Goal: Check status: Check status

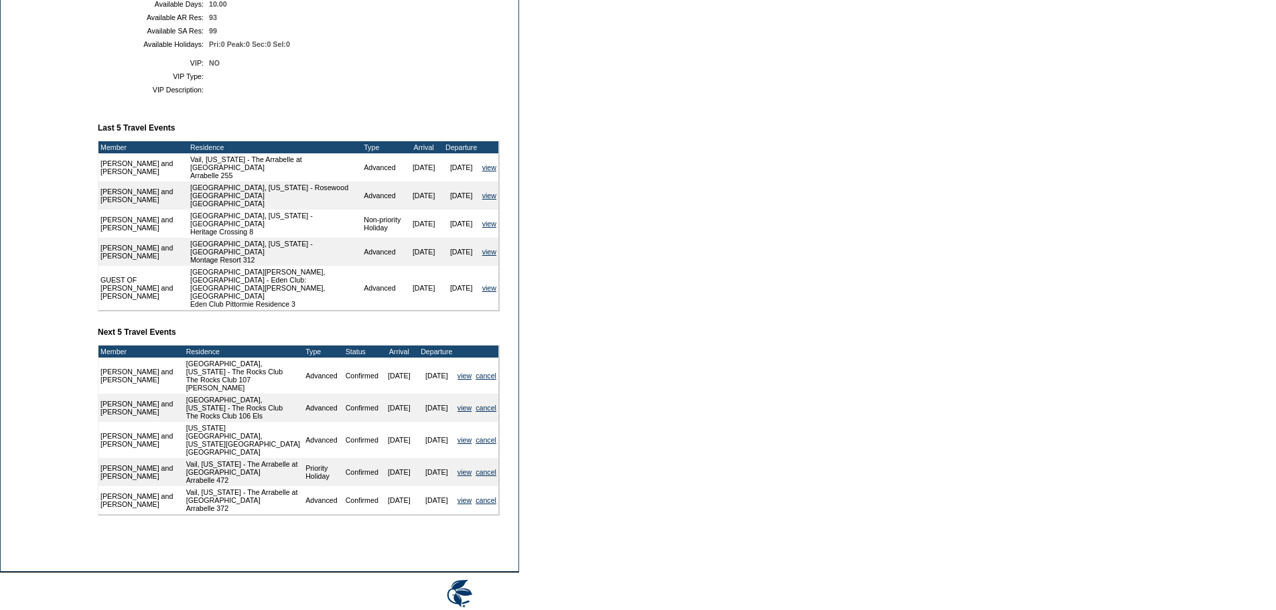
scroll to position [403, 0]
click at [268, 364] on td "Member Account Details Primary Member: Member Since: [DATE] Member Name: [PERSO…" at bounding box center [304, 151] width 413 height 778
click at [86, 332] on td "Dashboard Personal Info Business Info Address Info Web Access Notes Current Res…" at bounding box center [46, 143] width 90 height 837
click at [31, 307] on td "Dashboard Personal Info Business Info Address Info Web Access Notes Current Res…" at bounding box center [46, 143] width 90 height 837
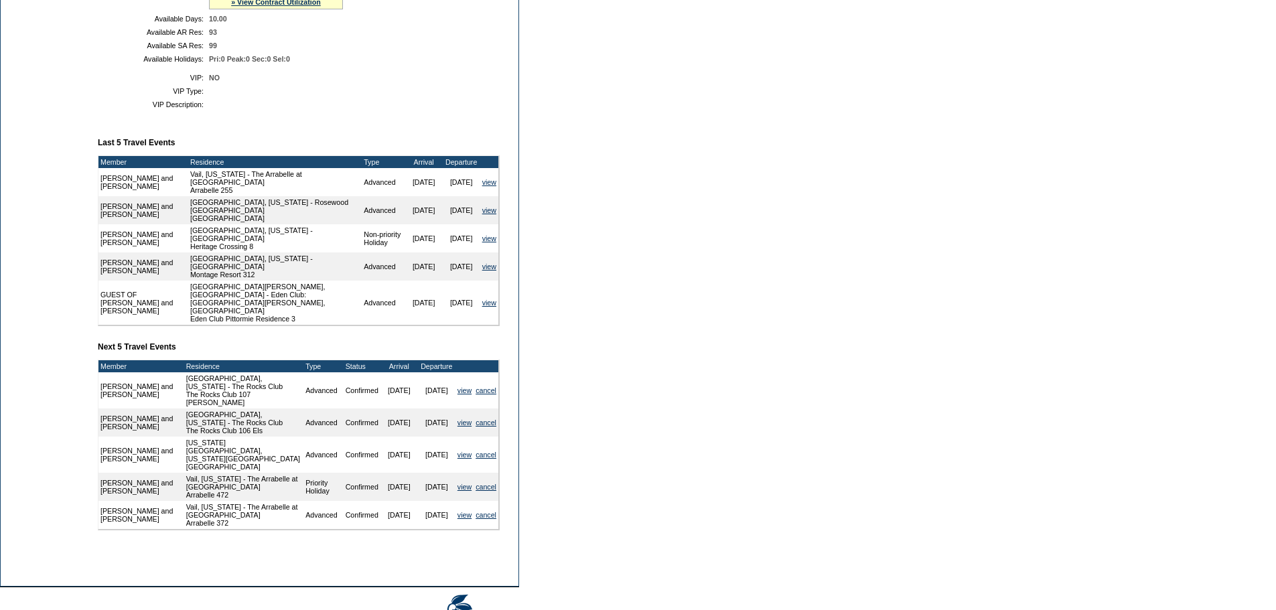
scroll to position [387, 0]
click at [218, 372] on td "Member Account Details Primary Member: Member Since: [DATE] Member Name: [PERSO…" at bounding box center [304, 167] width 413 height 778
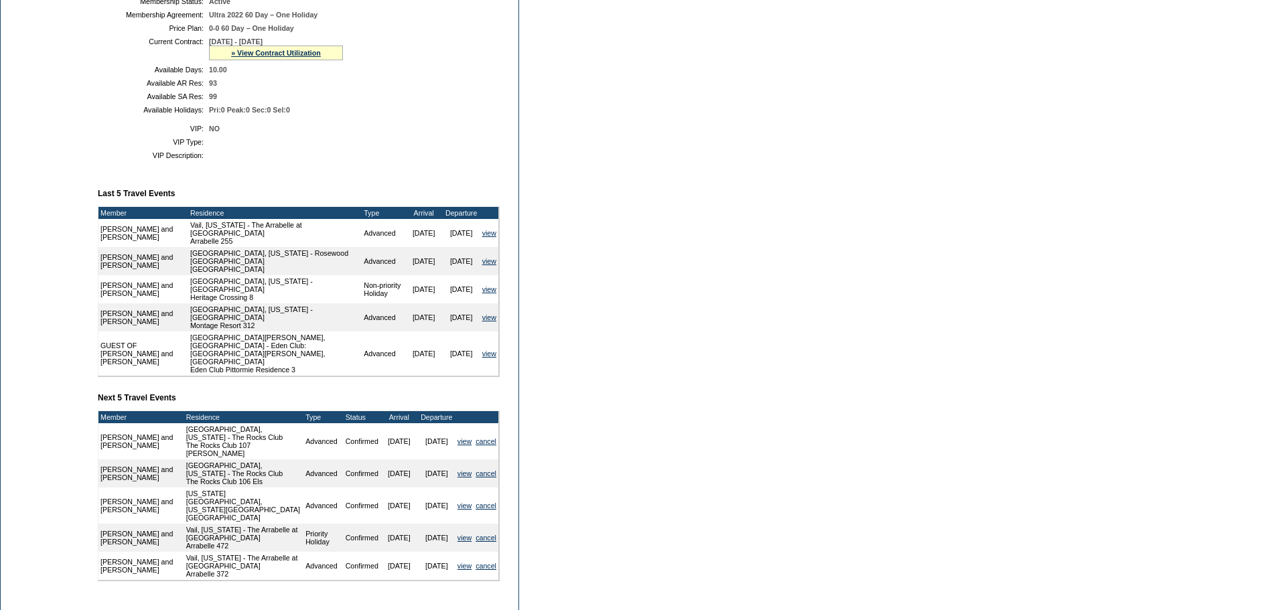
scroll to position [335, 0]
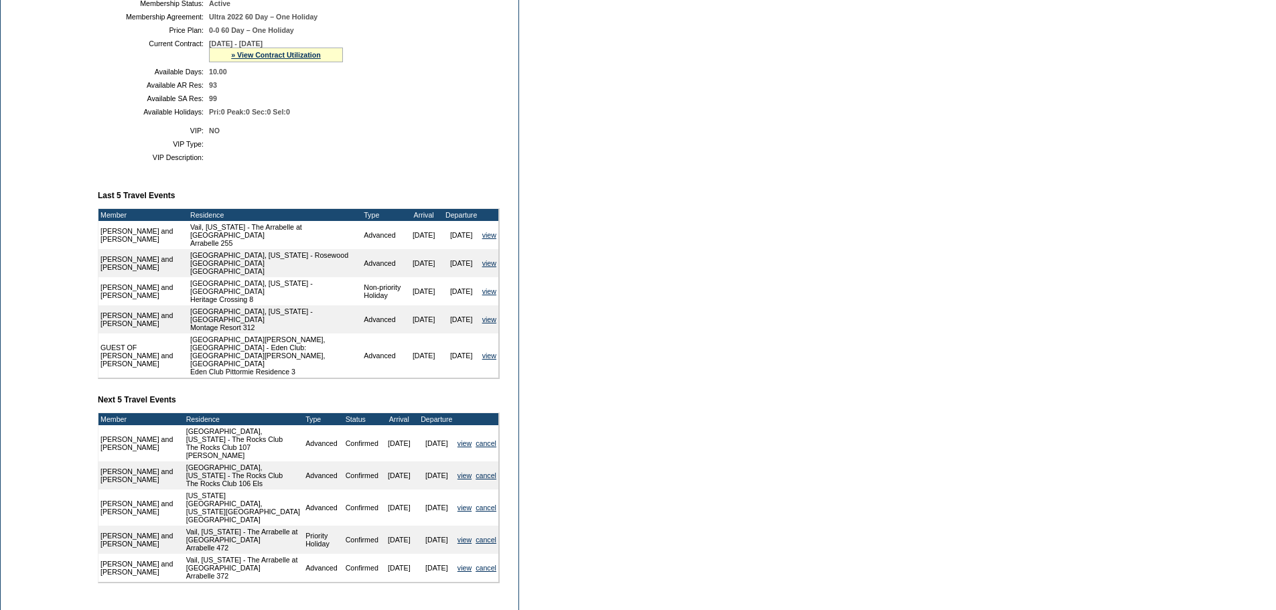
click at [364, 116] on td "Pri:0 Peak:0 Sec:0 Sel:0" at bounding box center [351, 112] width 285 height 8
click at [54, 159] on td "Dashboard Personal Info Business Info Address Info Web Access Notes Current Res…" at bounding box center [46, 212] width 90 height 837
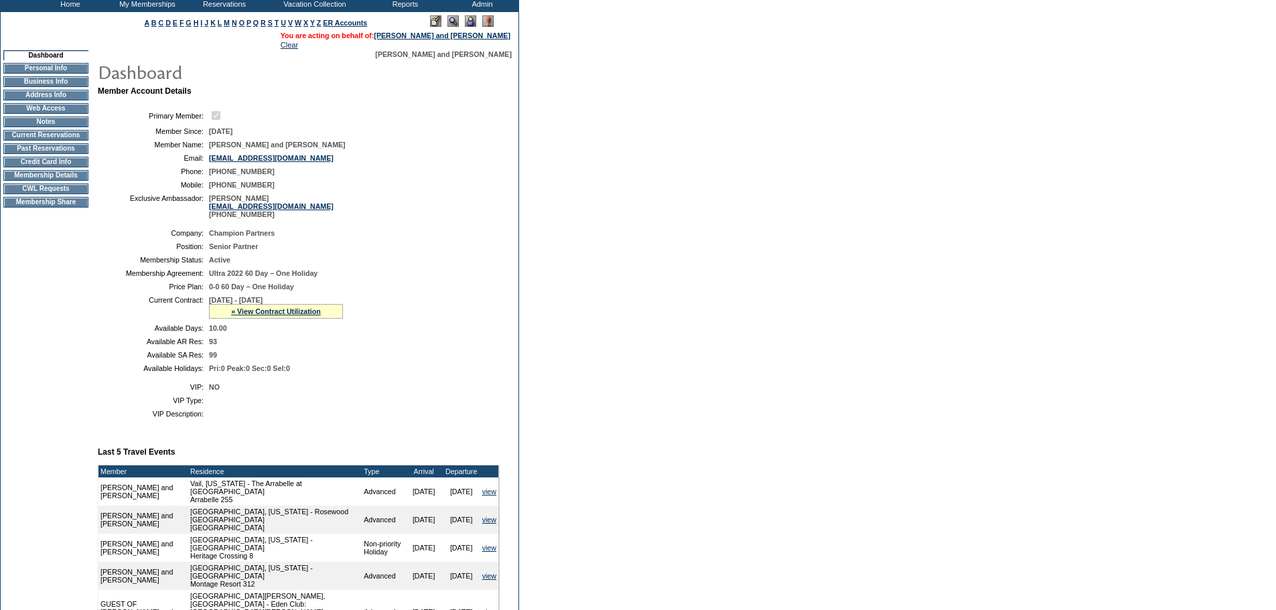
scroll to position [146, 0]
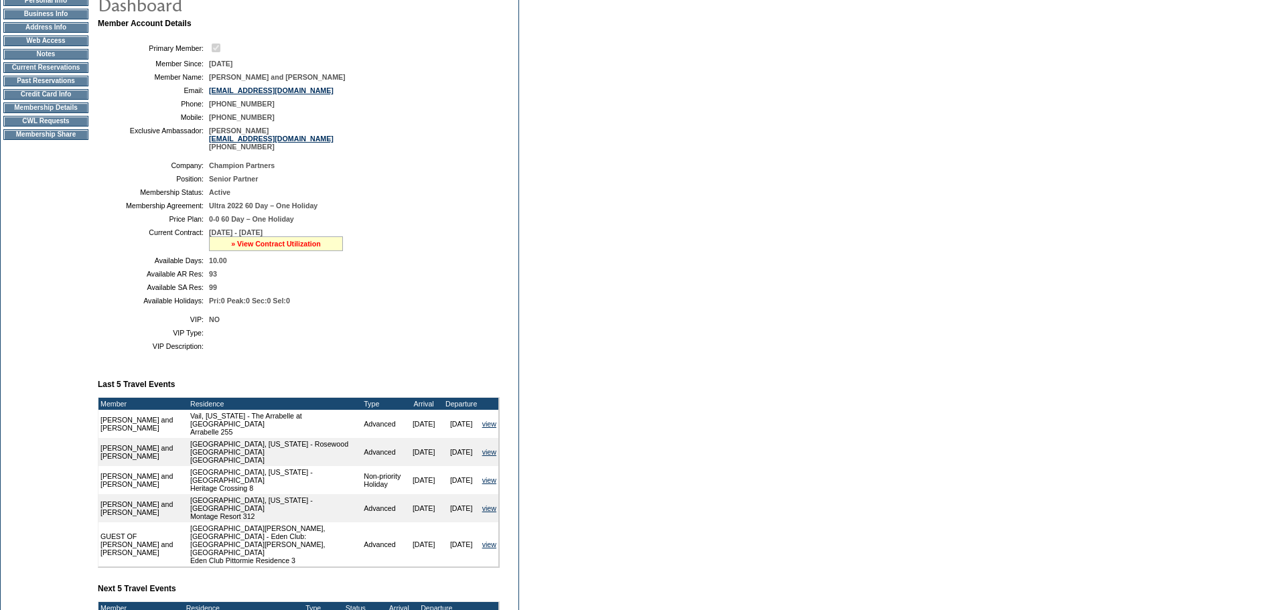
click at [259, 248] on link "» View Contract Utilization" at bounding box center [276, 244] width 90 height 8
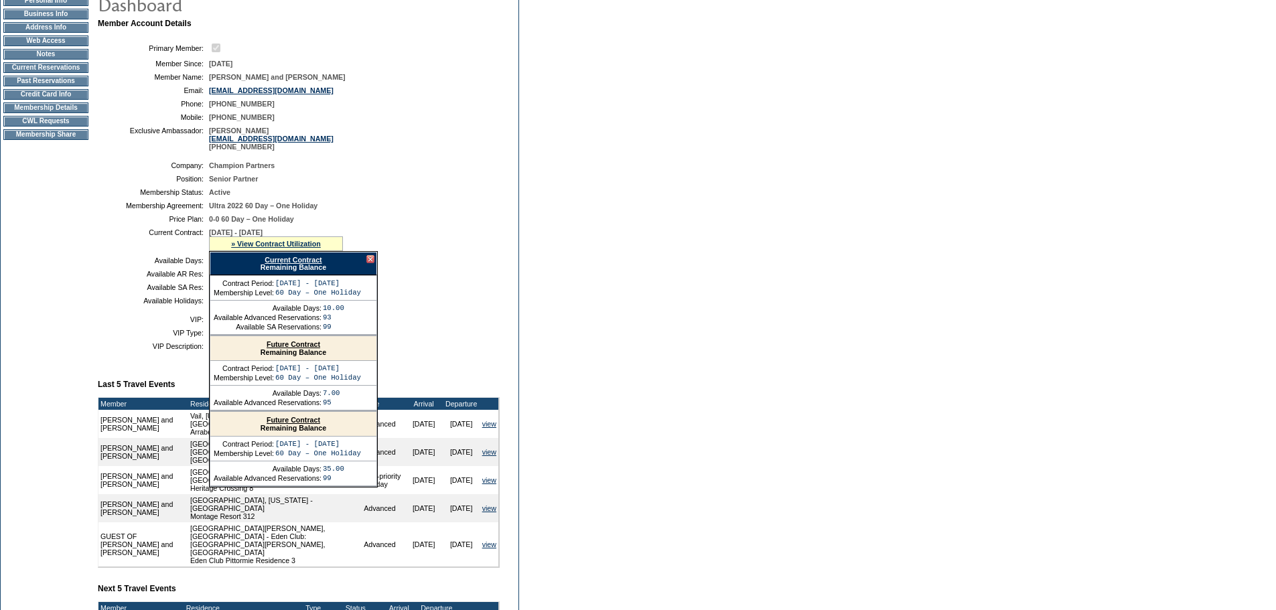
click at [283, 264] on link "Current Contract" at bounding box center [293, 260] width 57 height 8
click at [61, 127] on td "CWL Requests" at bounding box center [45, 121] width 85 height 11
